Goal: Task Accomplishment & Management: Complete application form

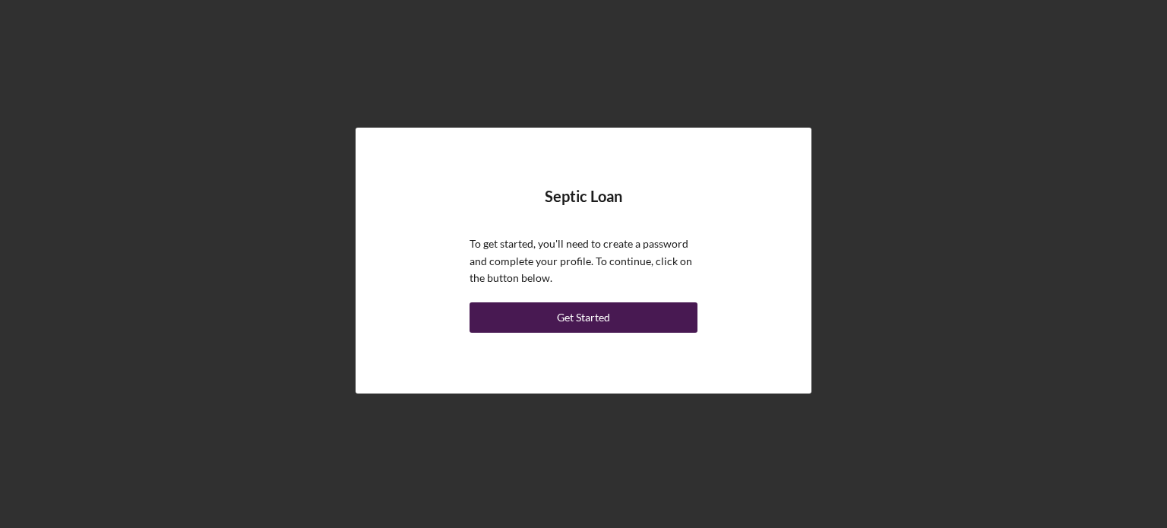
click at [585, 321] on div "Get Started" at bounding box center [583, 317] width 53 height 30
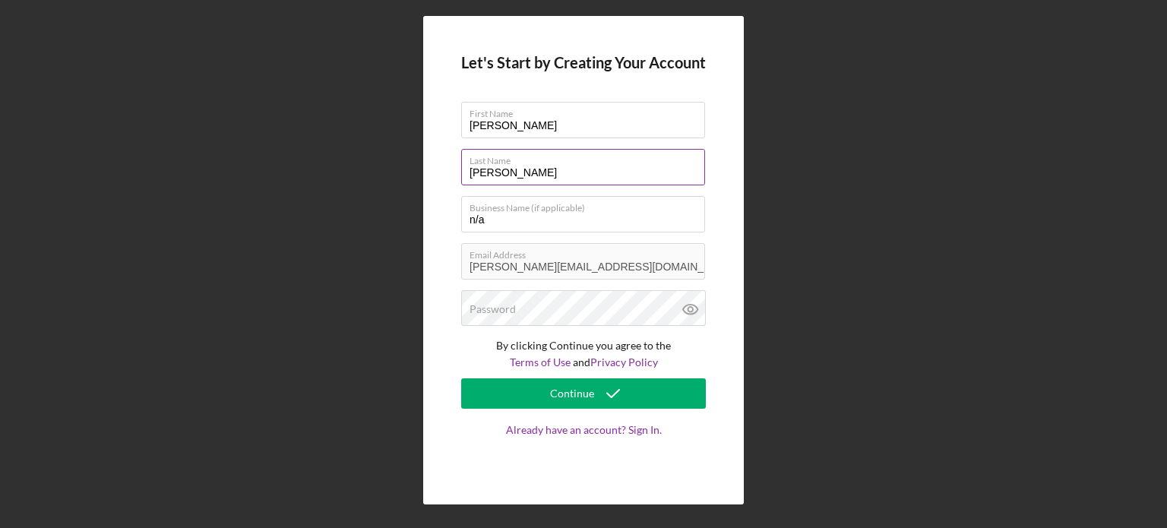
click at [606, 172] on input "[PERSON_NAME]" at bounding box center [583, 167] width 244 height 36
type input "S"
type input "[DEMOGRAPHIC_DATA]"
click at [686, 309] on icon at bounding box center [690, 309] width 38 height 38
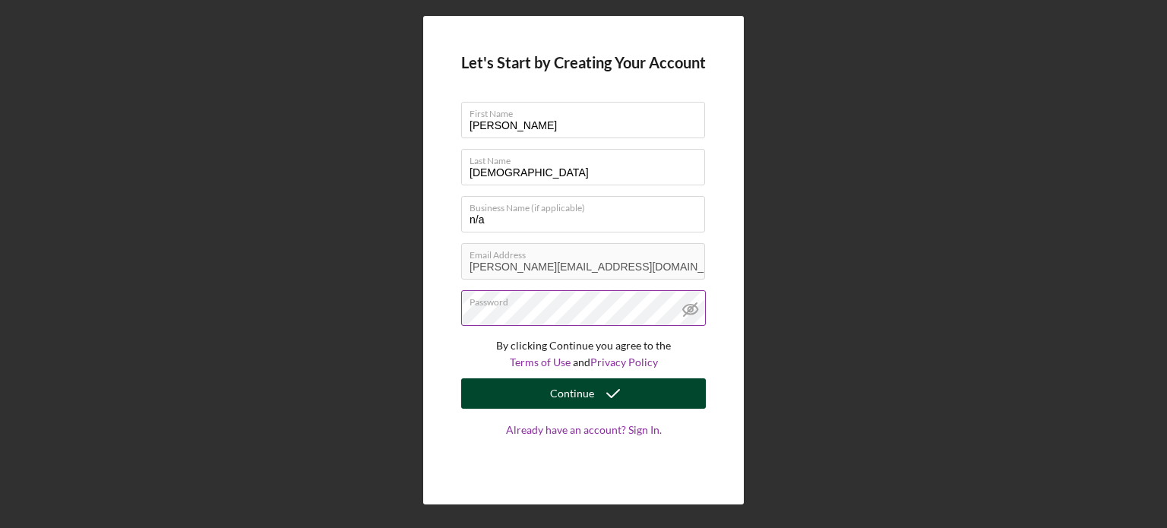
click at [595, 387] on icon "submit" at bounding box center [613, 393] width 38 height 38
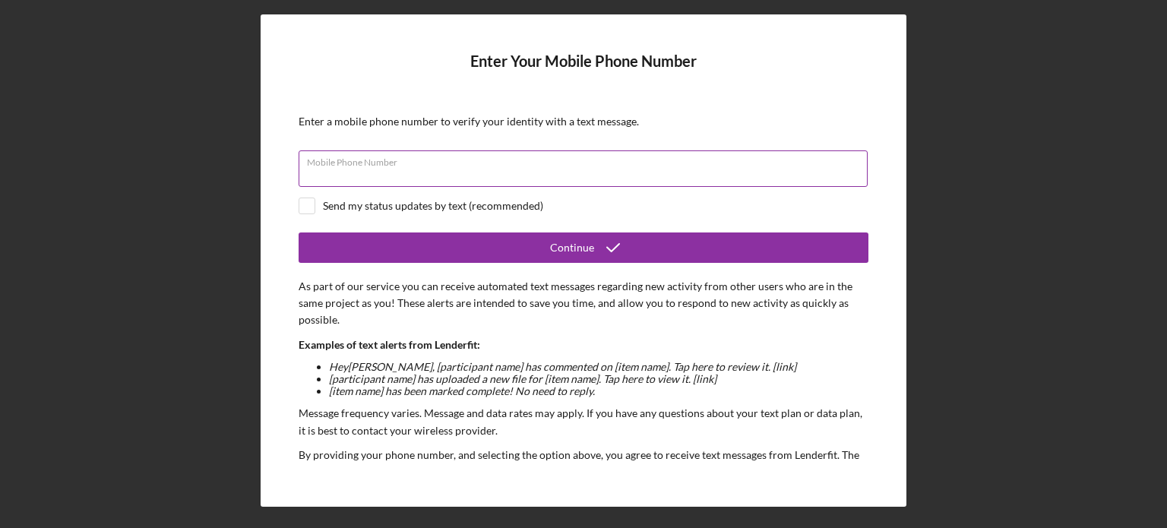
click at [562, 179] on input "Mobile Phone Number" at bounding box center [583, 168] width 569 height 36
type input "[PHONE_NUMBER]"
click at [311, 203] on input "checkbox" at bounding box center [306, 205] width 15 height 15
checkbox input "true"
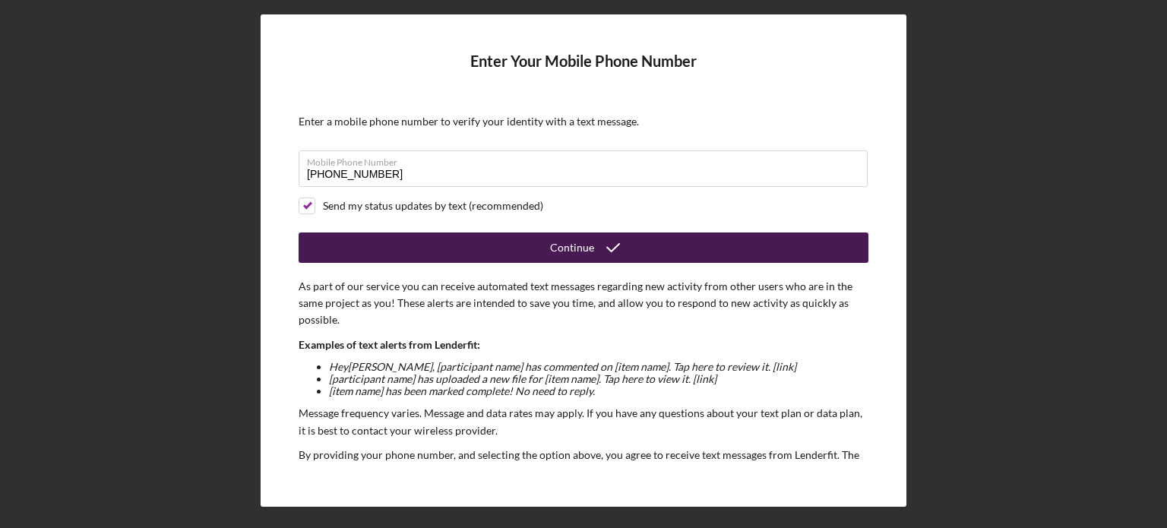
click at [605, 245] on icon "submit" at bounding box center [613, 248] width 38 height 38
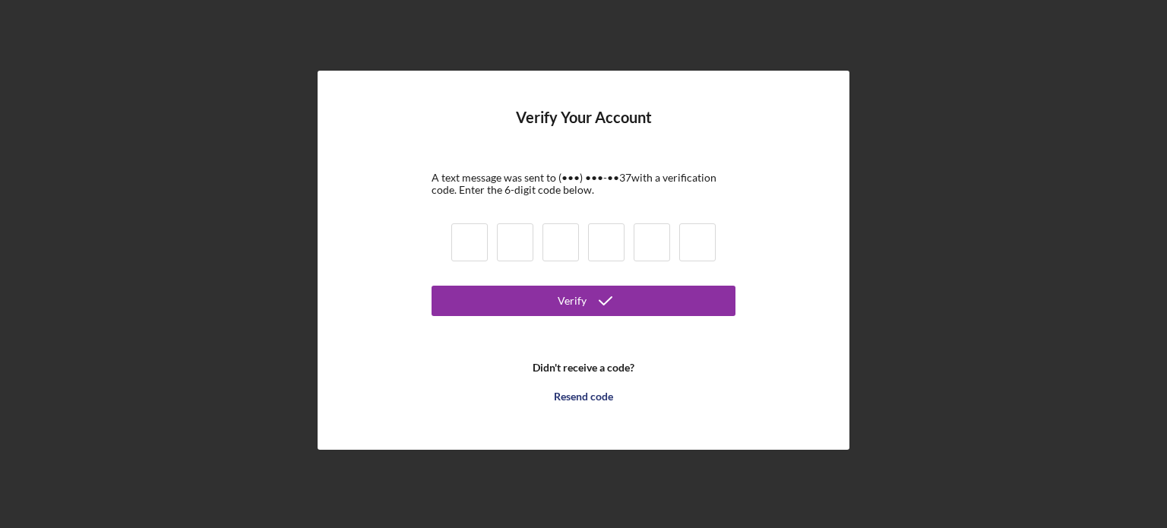
click at [475, 239] on input at bounding box center [469, 242] width 36 height 38
type input "5"
type input "3"
type input "5"
type input "4"
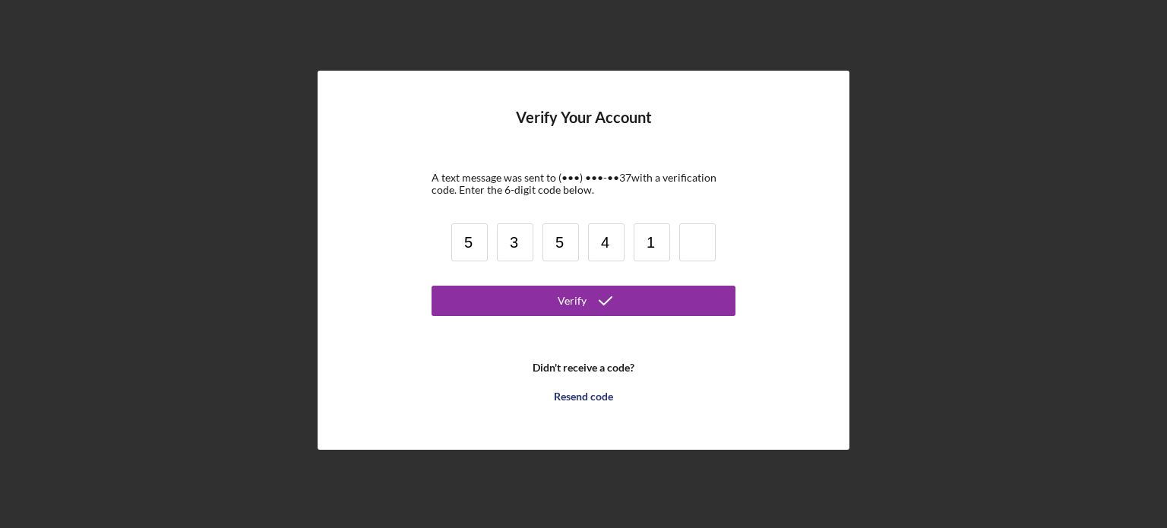
type input "1"
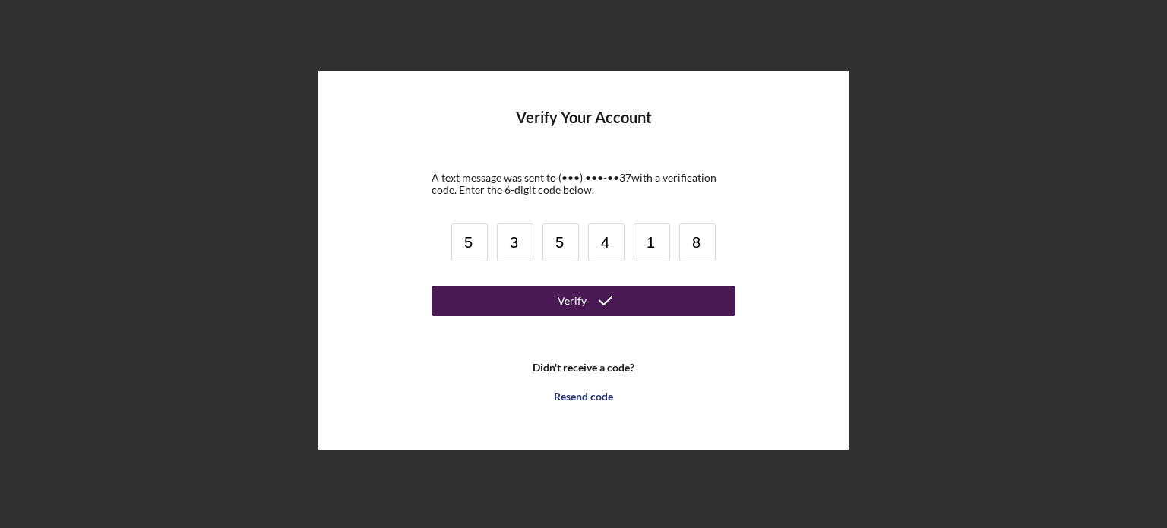
type input "8"
click at [621, 300] on icon "submit" at bounding box center [605, 301] width 38 height 38
